Goal: Transaction & Acquisition: Purchase product/service

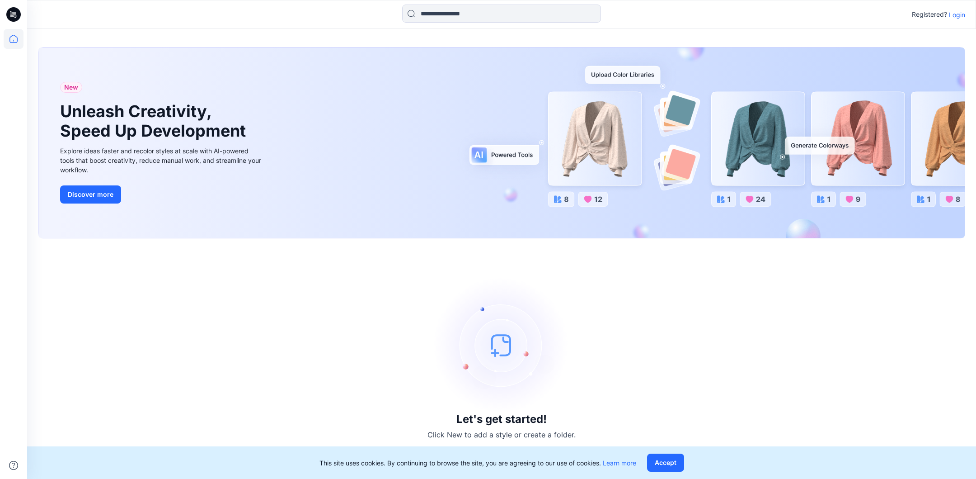
click at [957, 10] on p "Login" at bounding box center [957, 14] width 16 height 9
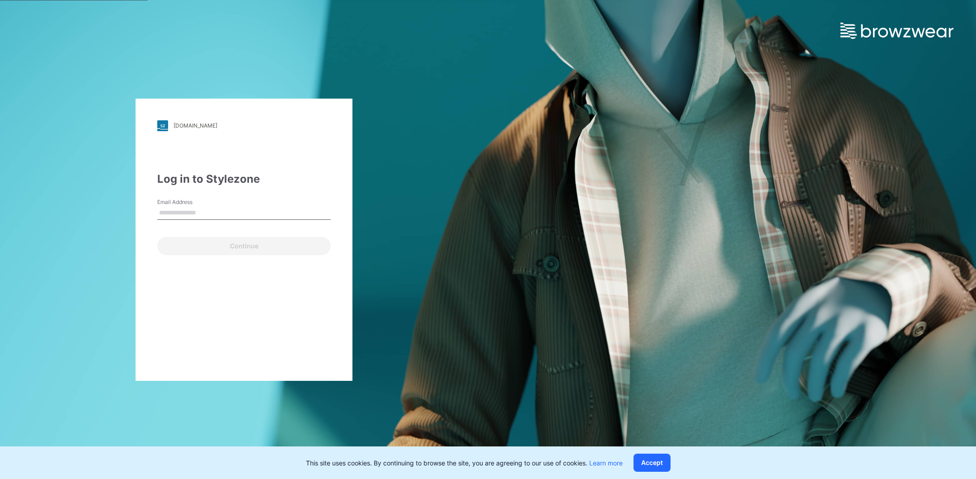
type input "**********"
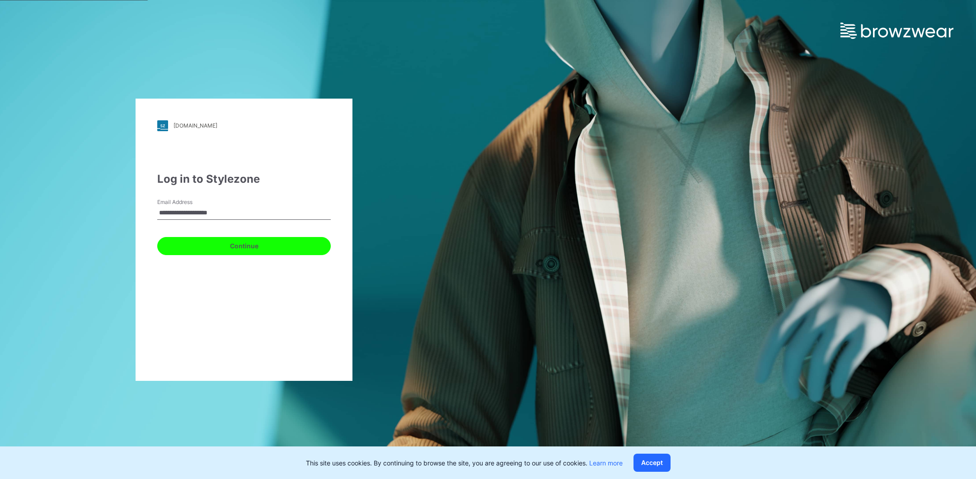
click at [248, 237] on button "Continue" at bounding box center [244, 246] width 174 height 18
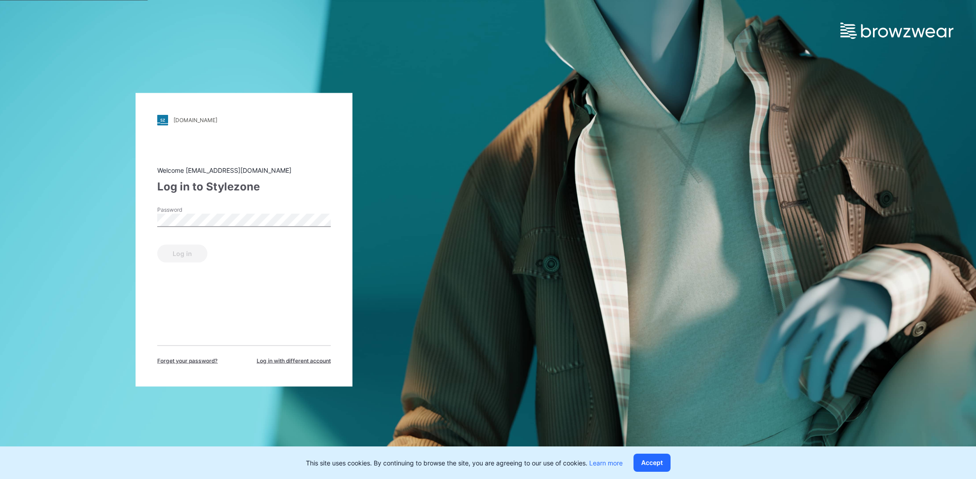
click at [214, 210] on label "Password" at bounding box center [188, 209] width 63 height 8
click at [171, 250] on button "Log in" at bounding box center [182, 253] width 50 height 18
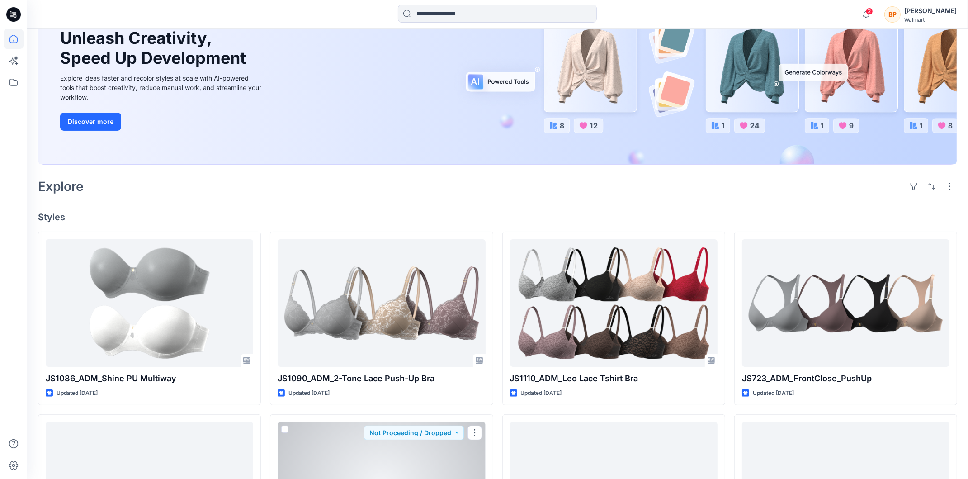
scroll to position [9, 0]
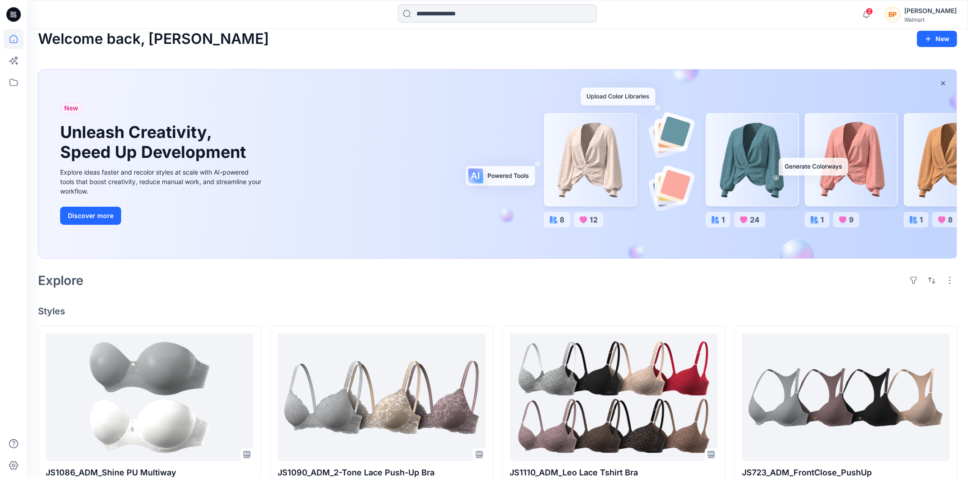
click at [449, 10] on input at bounding box center [497, 14] width 199 height 18
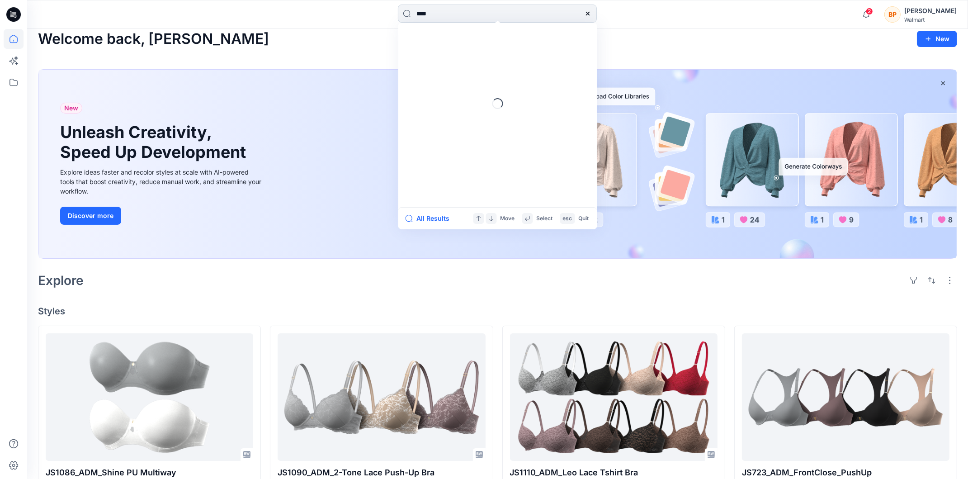
type input "*****"
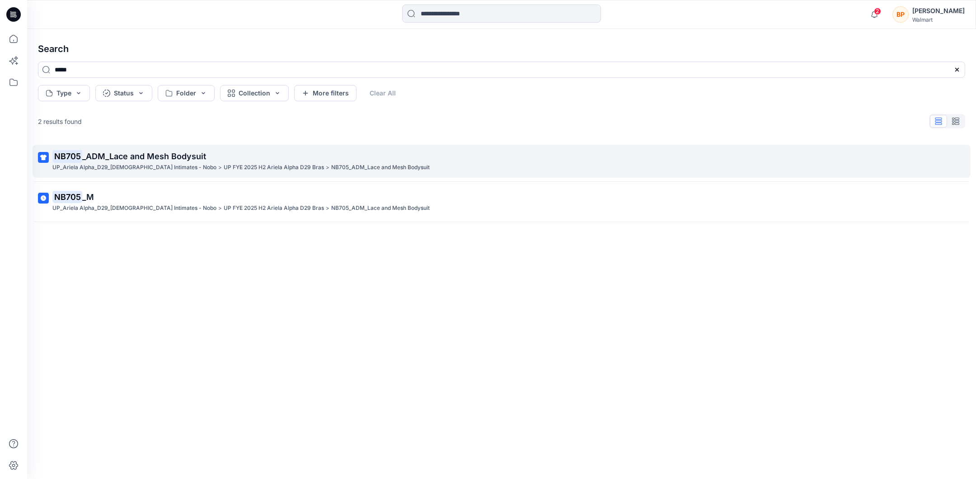
click at [187, 147] on link "NB705 _ADM_Lace and Mesh Bodysuit UP_Ariela Alpha_D29_[DEMOGRAPHIC_DATA] Intima…" at bounding box center [502, 161] width 938 height 33
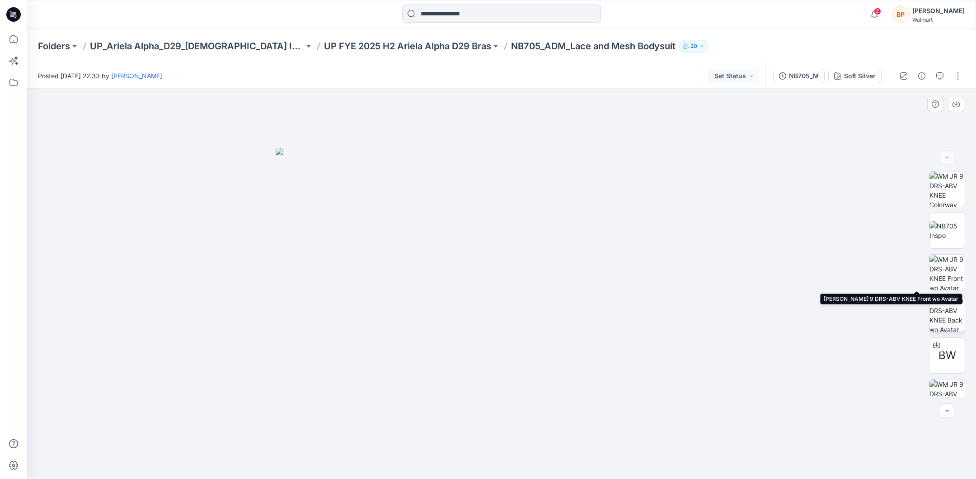
click at [947, 301] on img at bounding box center [947, 313] width 35 height 35
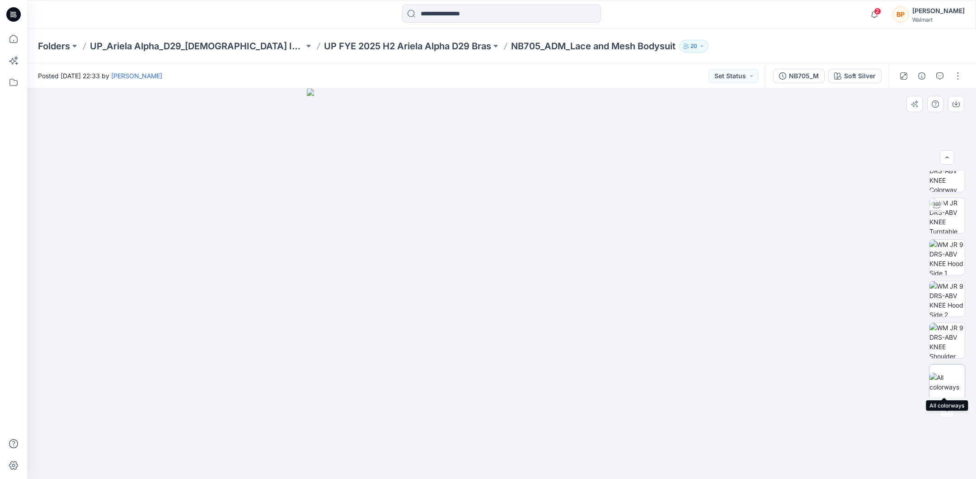
scroll to position [226, 0]
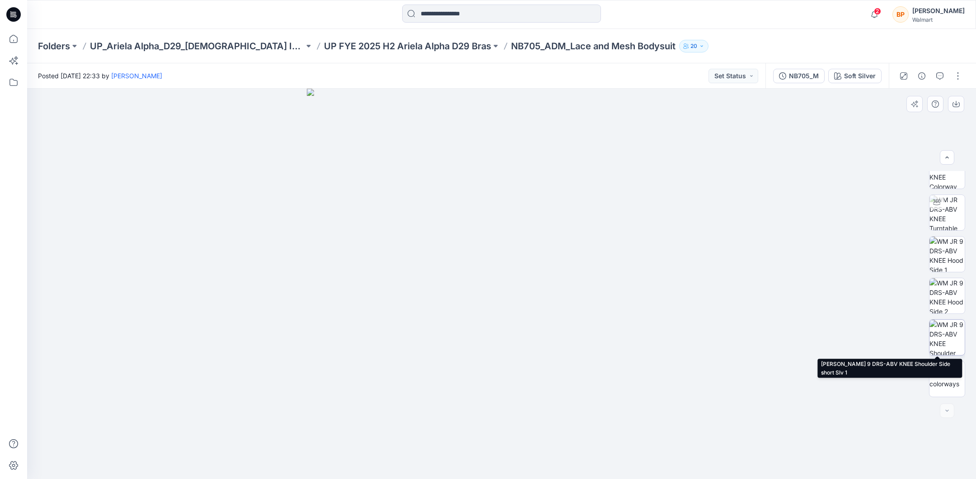
click at [946, 330] on img at bounding box center [947, 337] width 35 height 35
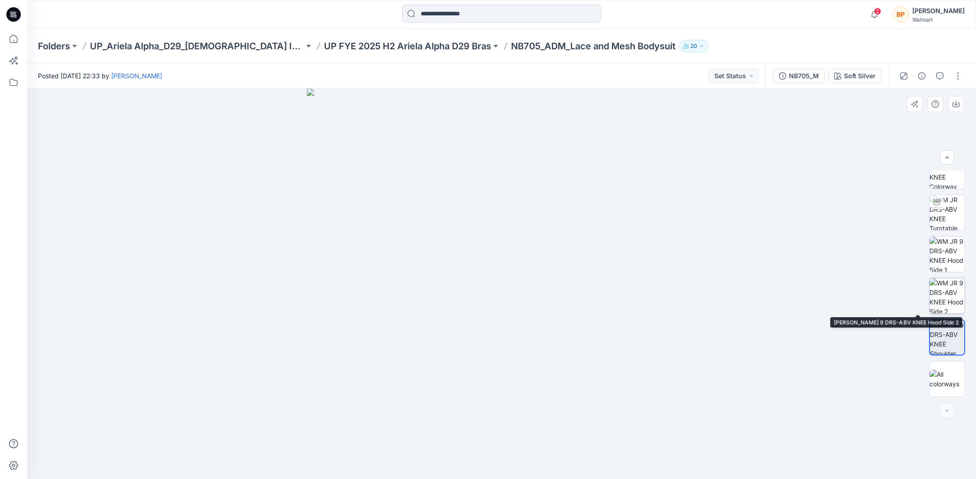
click at [944, 308] on img at bounding box center [947, 295] width 35 height 35
click at [939, 278] on img at bounding box center [947, 295] width 34 height 34
click at [936, 233] on div "BW" at bounding box center [947, 284] width 36 height 226
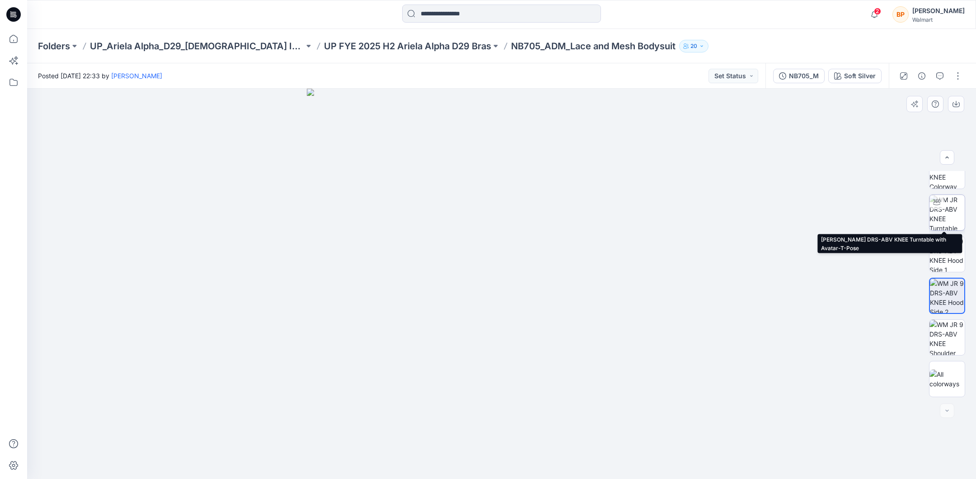
click at [936, 218] on img at bounding box center [947, 212] width 35 height 35
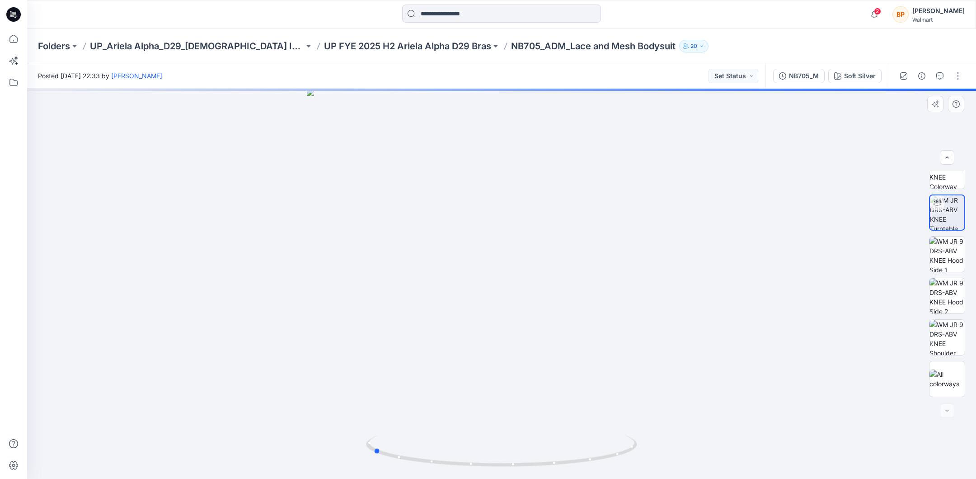
drag, startPoint x: 649, startPoint y: 302, endPoint x: 520, endPoint y: 295, distance: 129.0
click at [520, 295] on div at bounding box center [501, 284] width 949 height 390
